Goal: Information Seeking & Learning: Learn about a topic

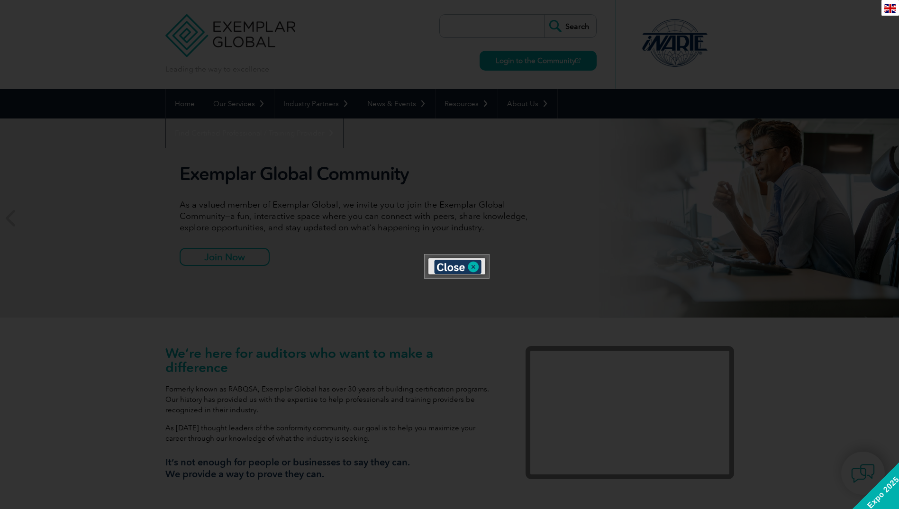
click at [476, 258] on div at bounding box center [457, 258] width 57 height 0
